Goal: Browse casually

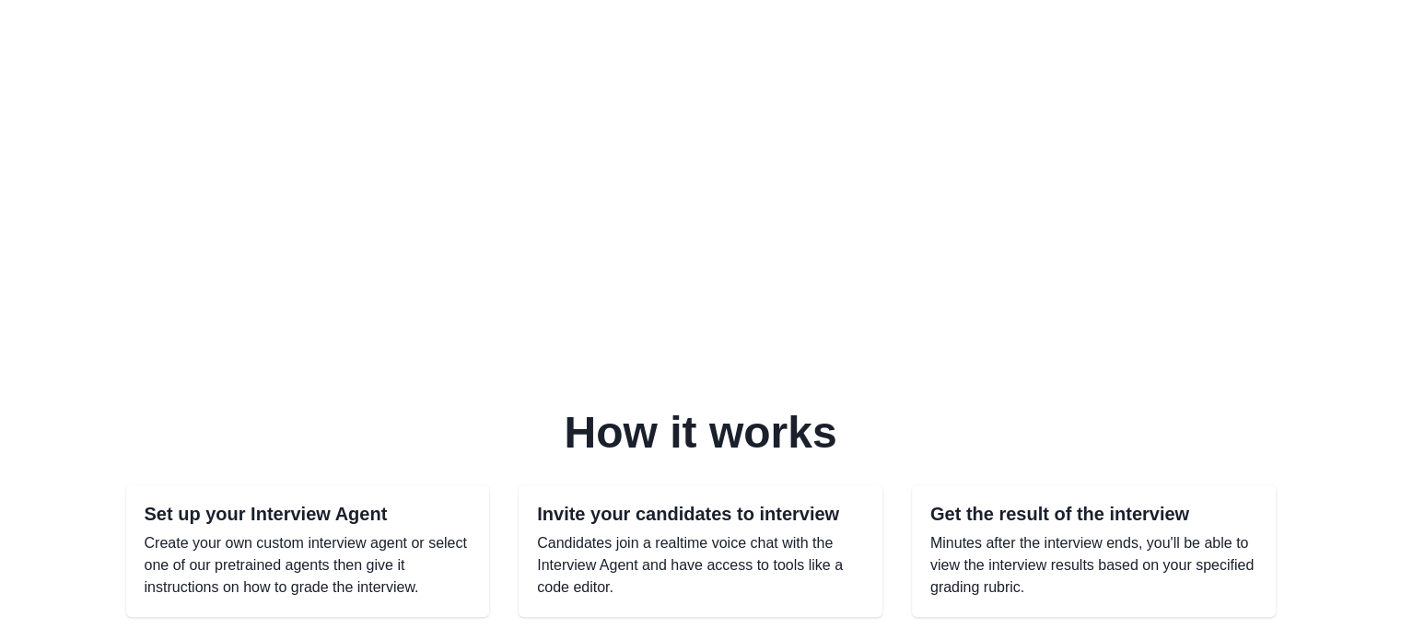
scroll to position [923, 0]
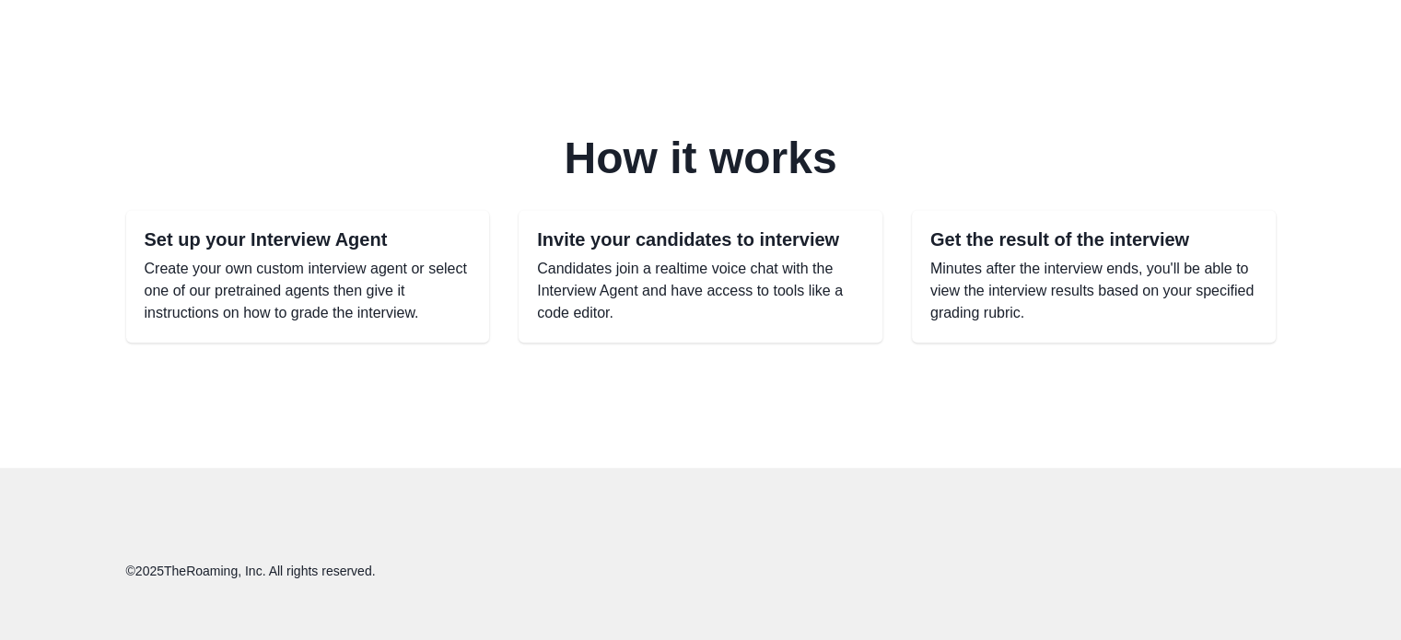
click at [628, 226] on div "Invite your candidates to interview Candidates join a realtime voice chat with …" at bounding box center [700, 276] width 364 height 133
click at [936, 275] on p "Minutes after the interview ends, you'll be able to view the interview results …" at bounding box center [1093, 291] width 327 height 66
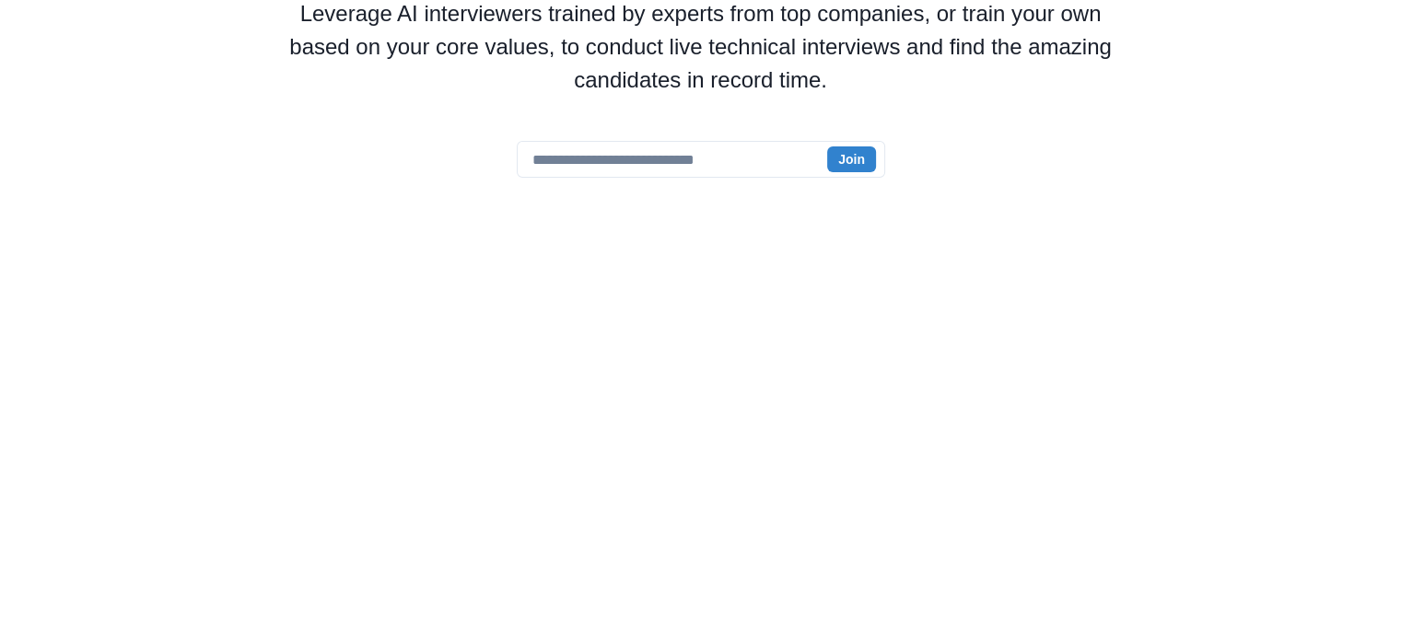
scroll to position [0, 0]
